Goal: Task Accomplishment & Management: Use online tool/utility

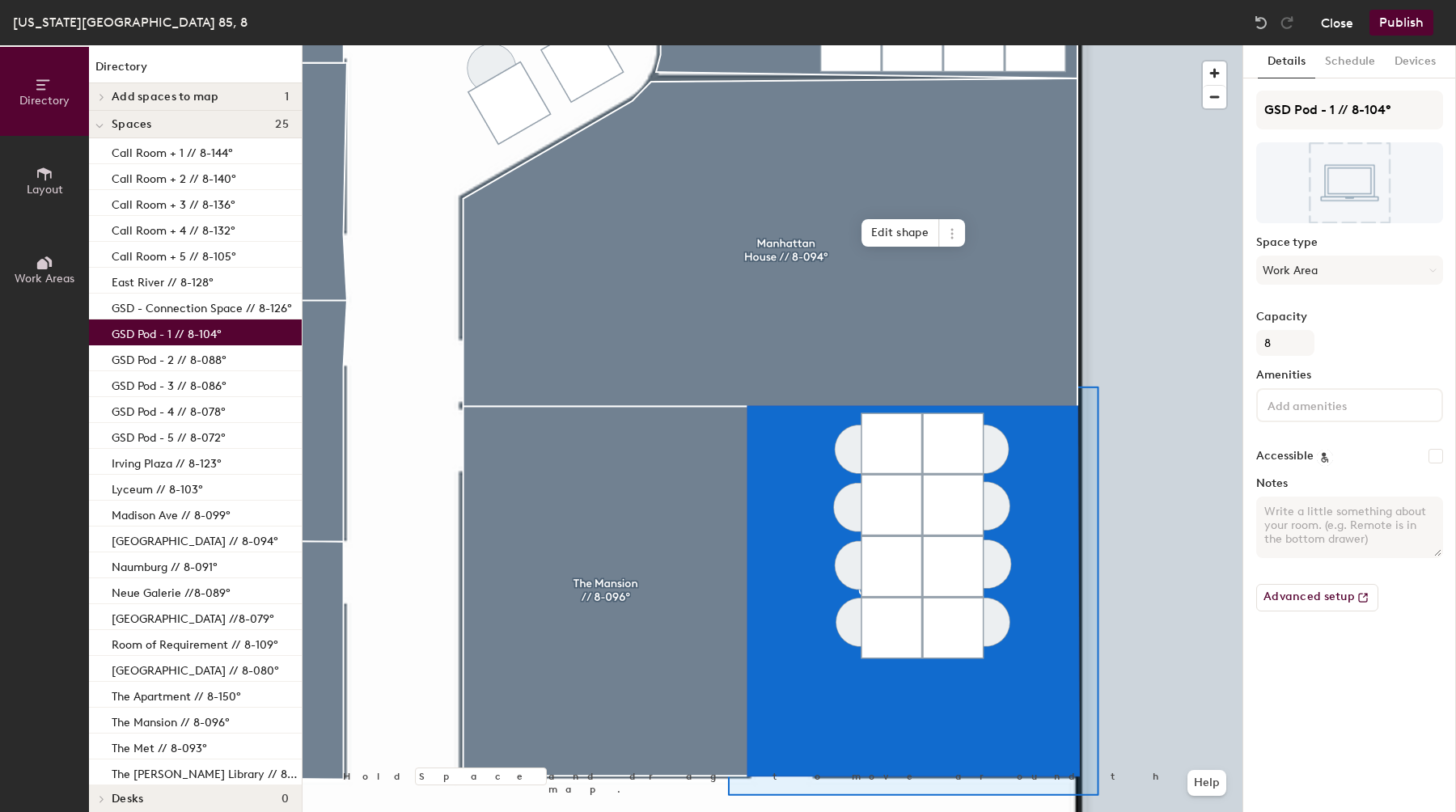
click at [1338, 33] on button "Close" at bounding box center [1337, 23] width 33 height 26
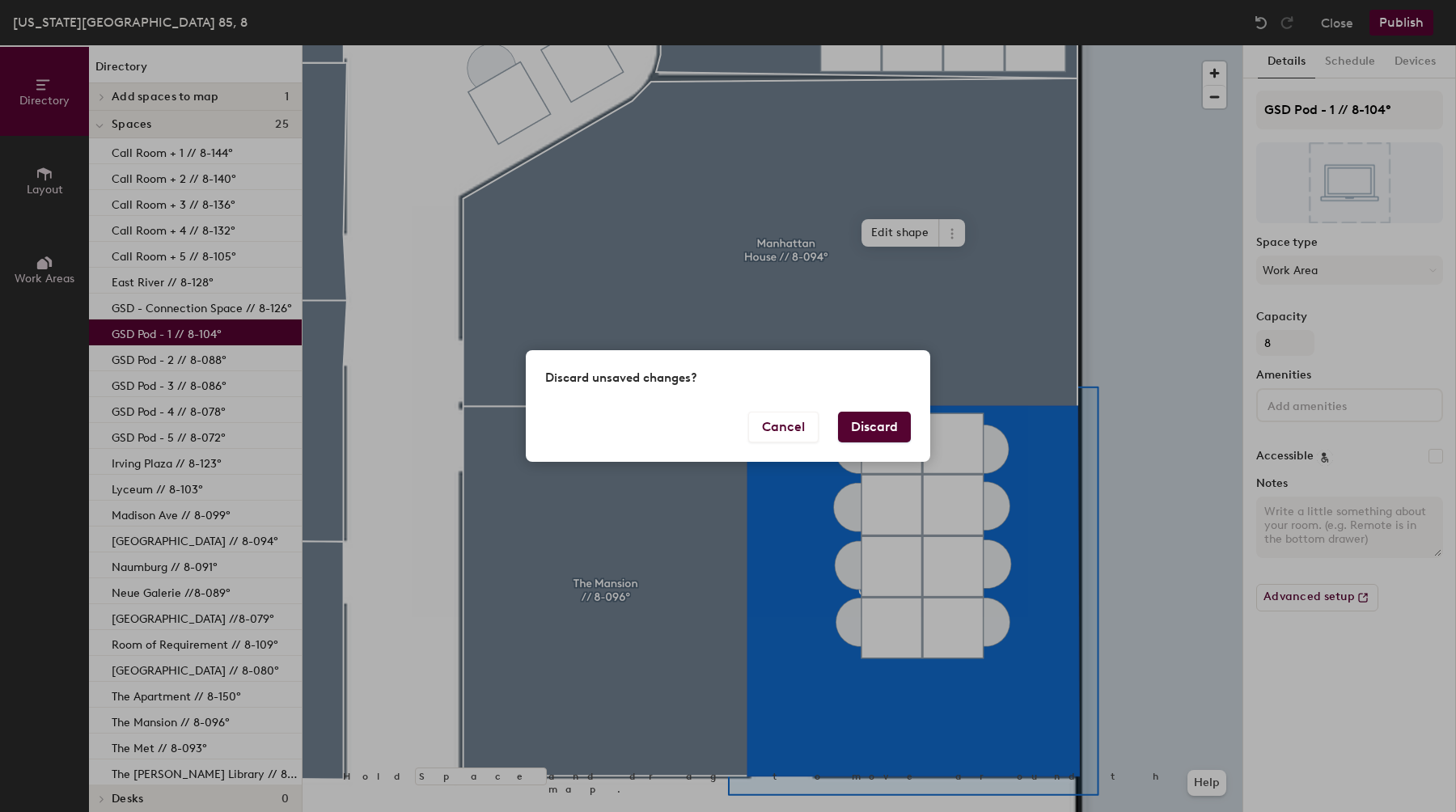
click at [886, 428] on button "Discard" at bounding box center [875, 427] width 73 height 31
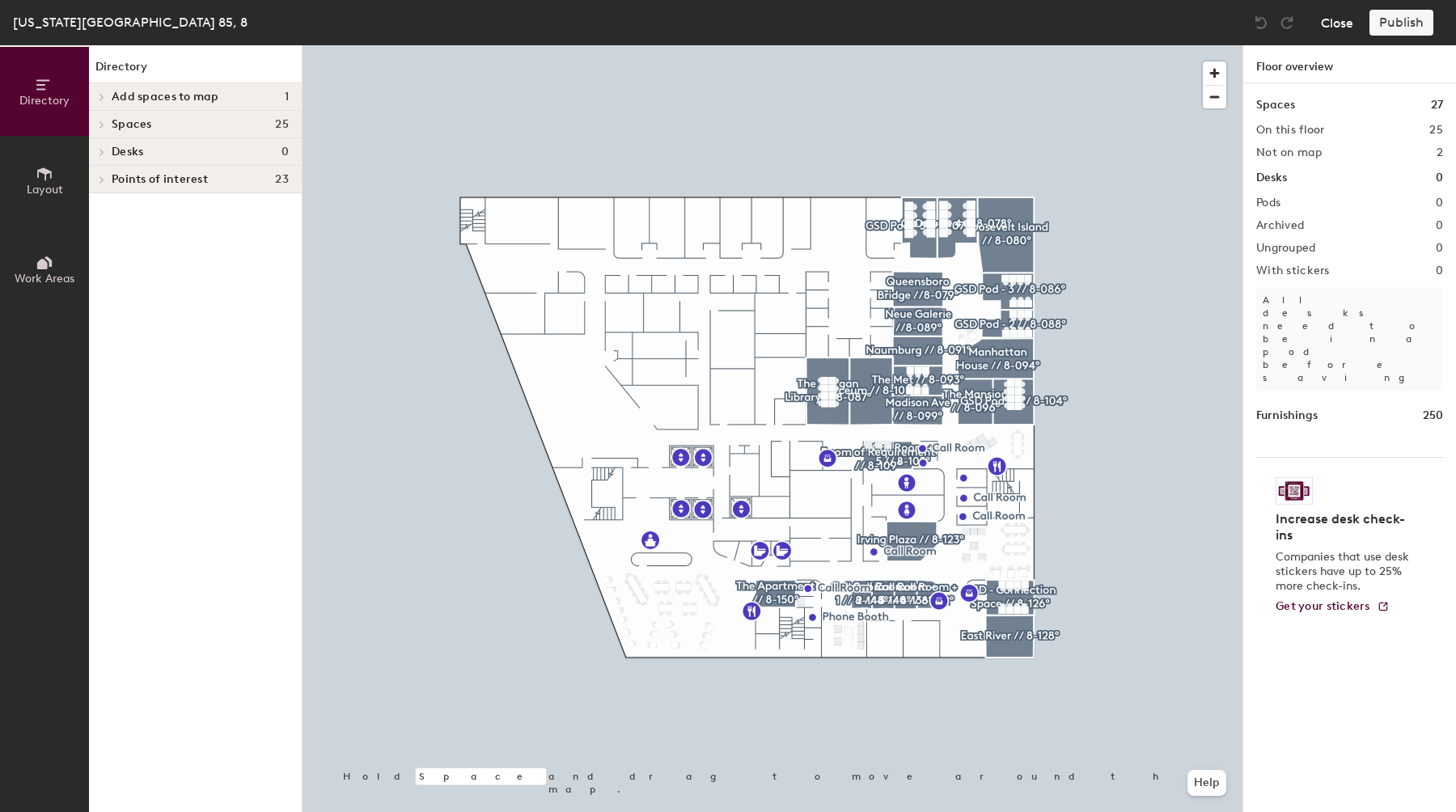
click at [1345, 12] on button "Close" at bounding box center [1337, 23] width 33 height 26
click at [1326, 30] on button "Close" at bounding box center [1337, 23] width 33 height 26
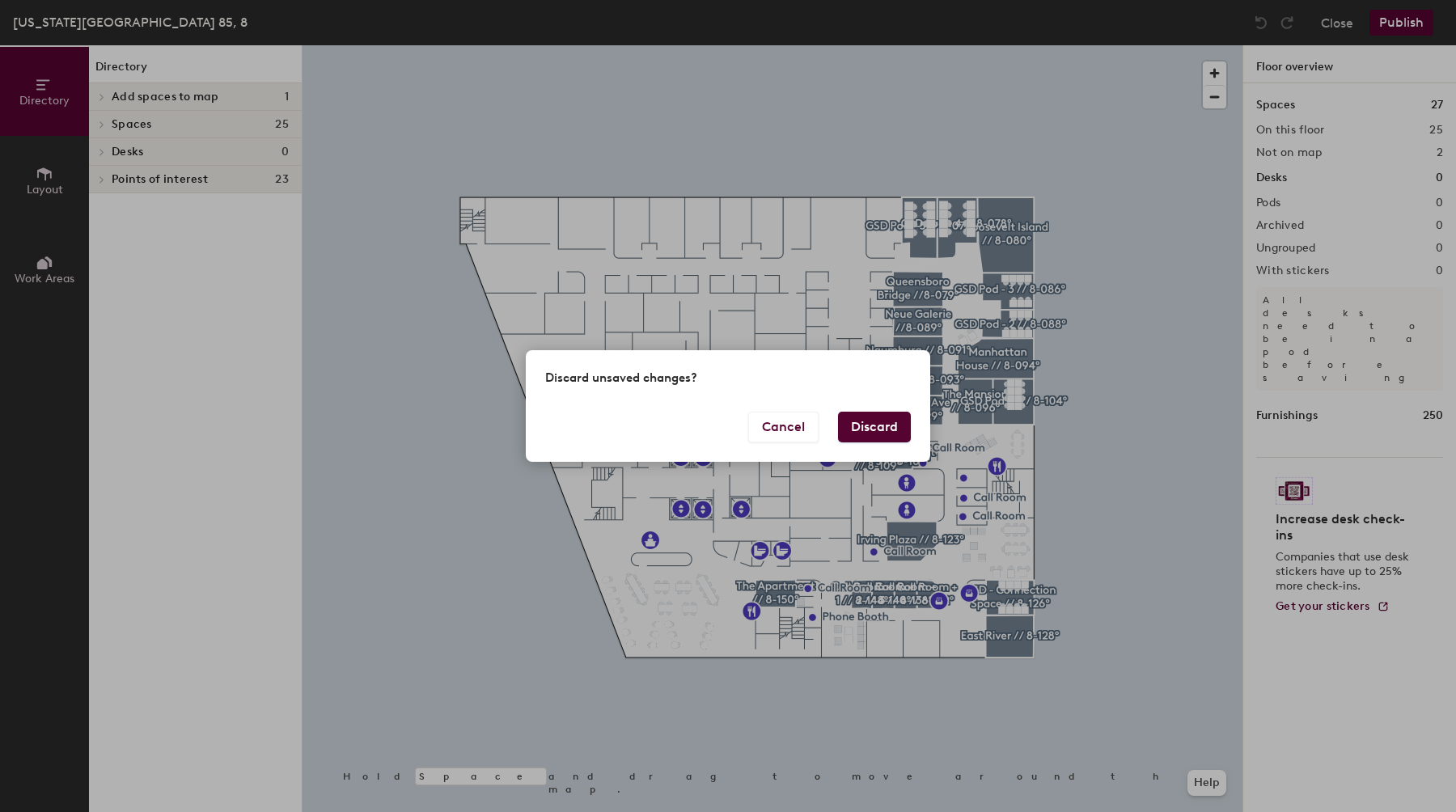
click at [874, 417] on button "Discard" at bounding box center [875, 427] width 73 height 31
